Goal: Information Seeking & Learning: Check status

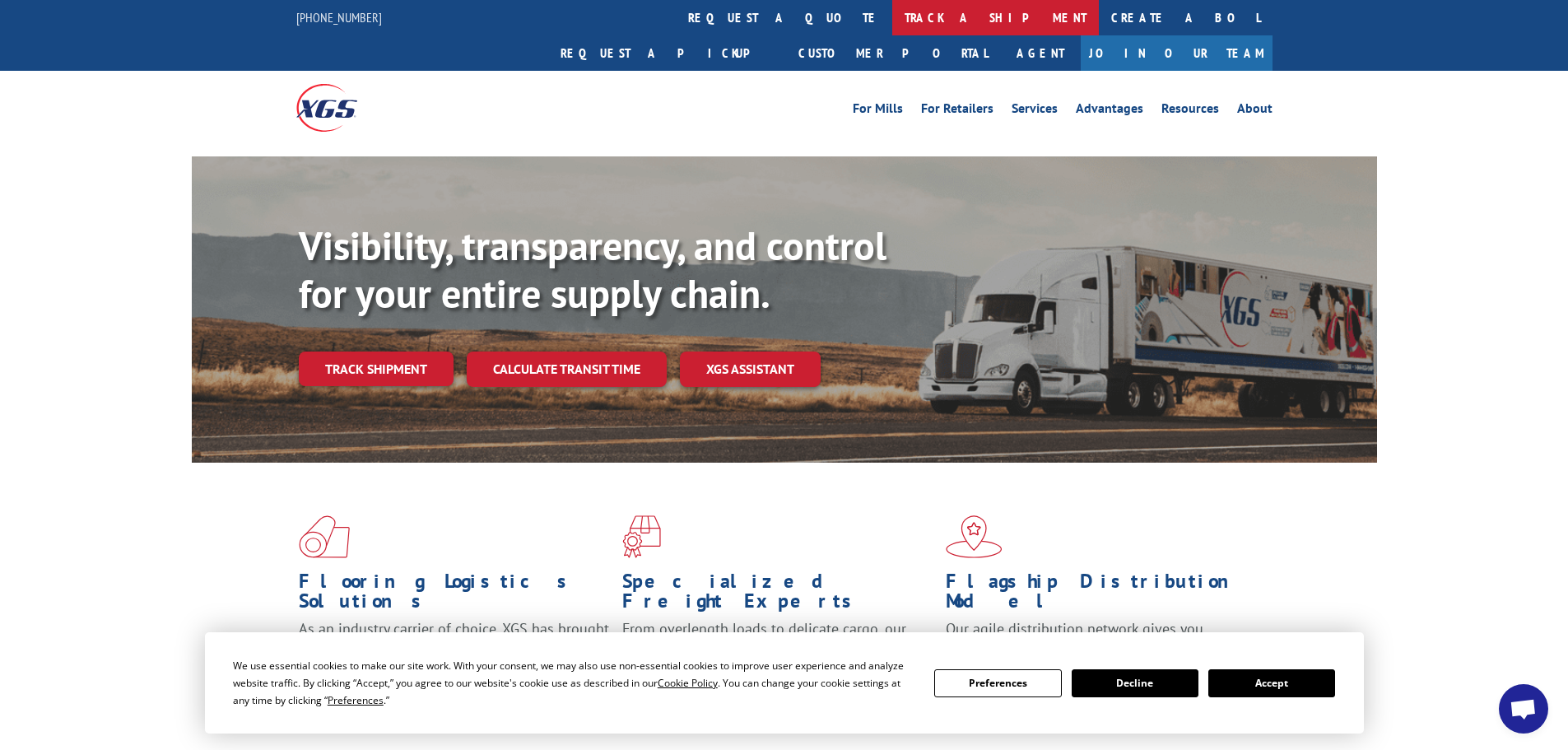
click at [893, 14] on link "track a shipment" at bounding box center [996, 17] width 206 height 36
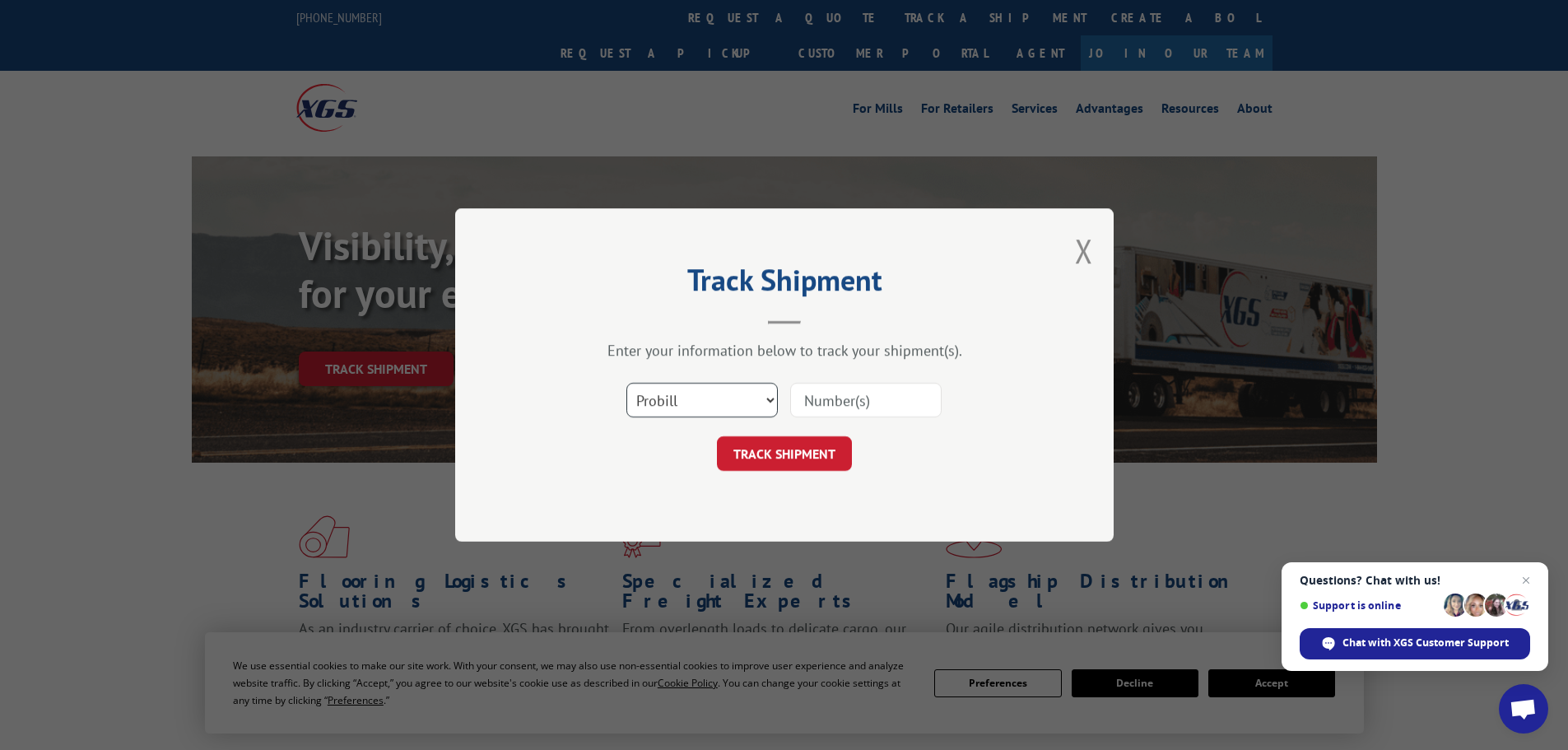
click at [680, 394] on select "Select category... Probill BOL PO" at bounding box center [701, 401] width 151 height 35
select select "bol"
click at [626, 383] on select "Select category... Probill BOL PO" at bounding box center [701, 401] width 151 height 35
click at [798, 401] on input at bounding box center [866, 401] width 151 height 35
paste input "7065644"
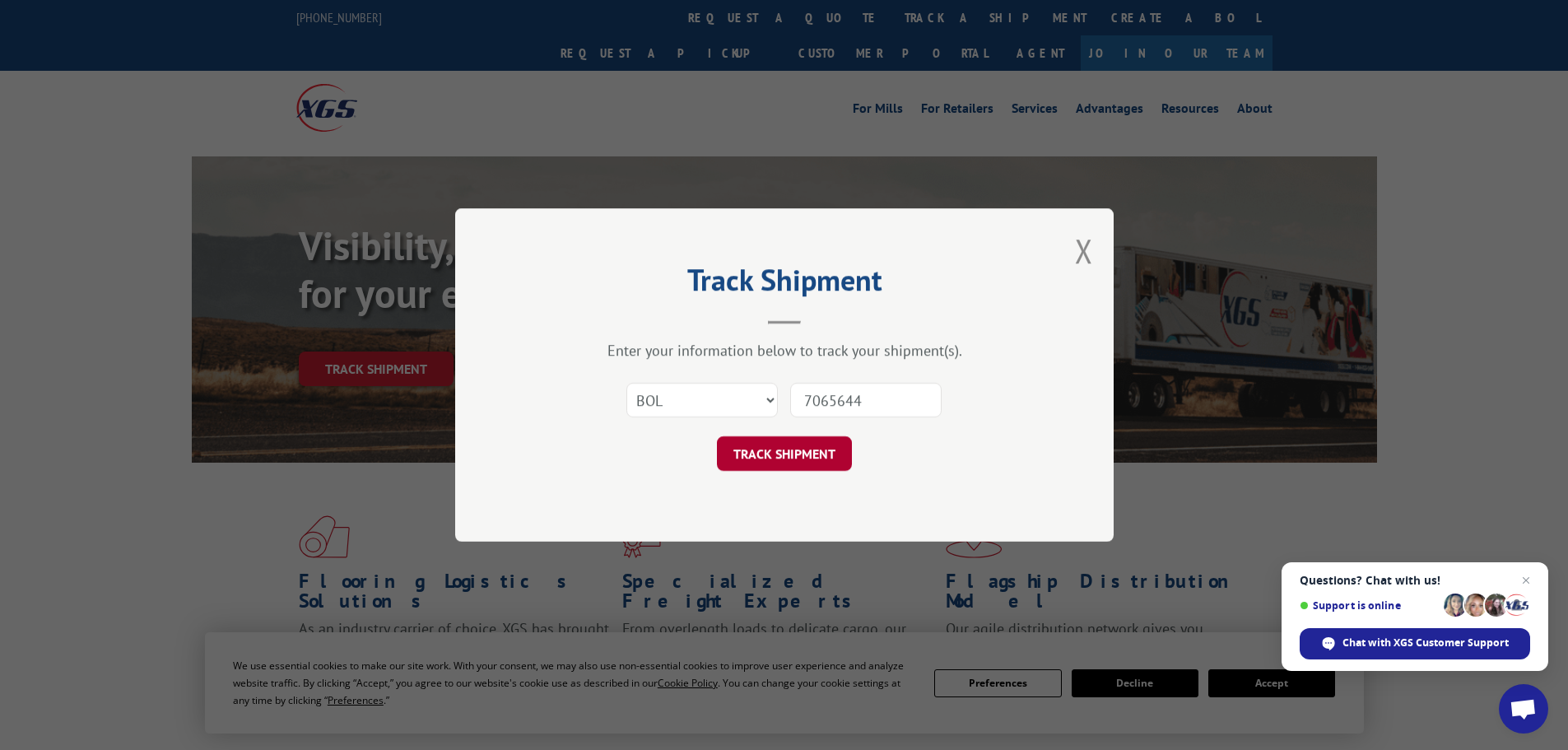
type input "7065644"
click at [788, 452] on button "TRACK SHIPMENT" at bounding box center [784, 454] width 135 height 35
